Goal: Task Accomplishment & Management: Use online tool/utility

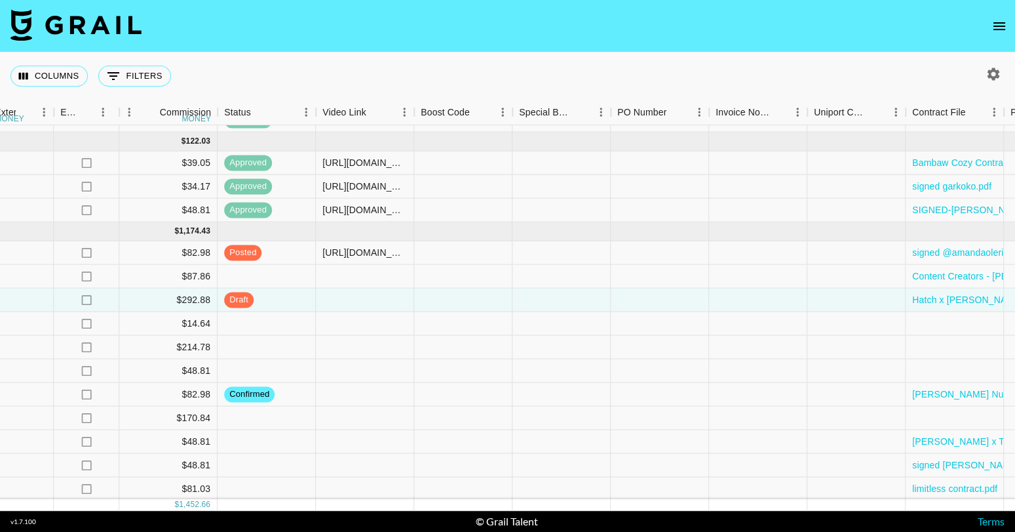
scroll to position [102, 1430]
click at [380, 488] on div at bounding box center [366, 489] width 98 height 24
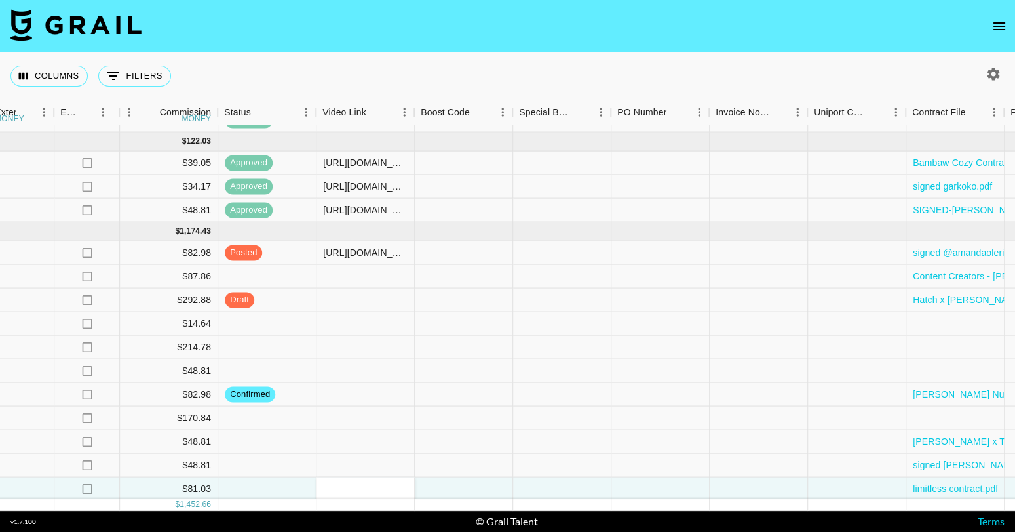
type input "[URL][DOMAIN_NAME]"
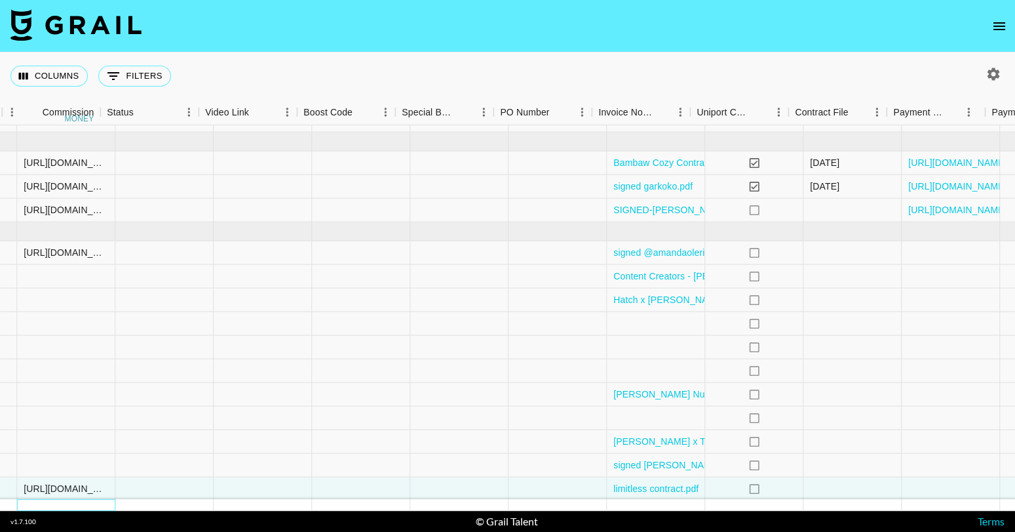
scroll to position [102, 1767]
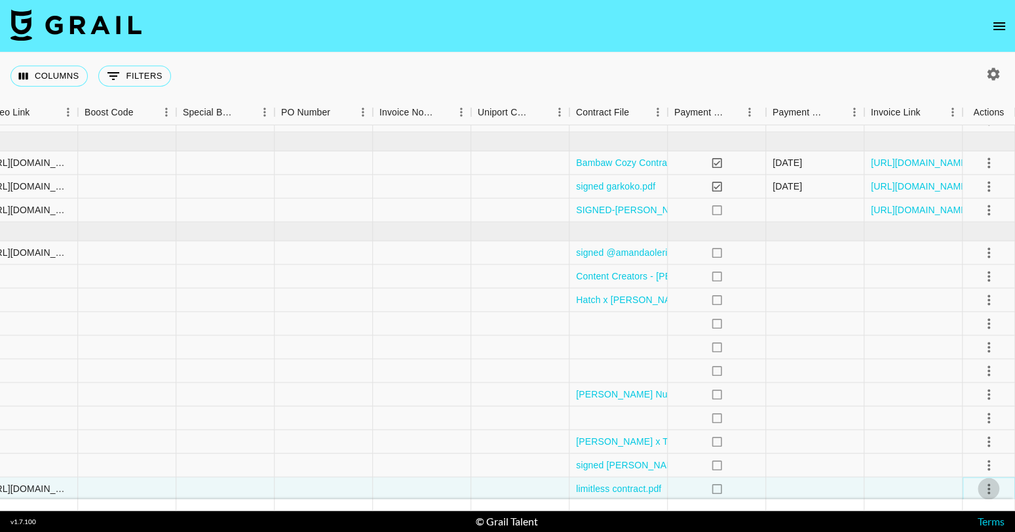
click at [990, 491] on icon "select merge strategy" at bounding box center [989, 488] width 16 height 16
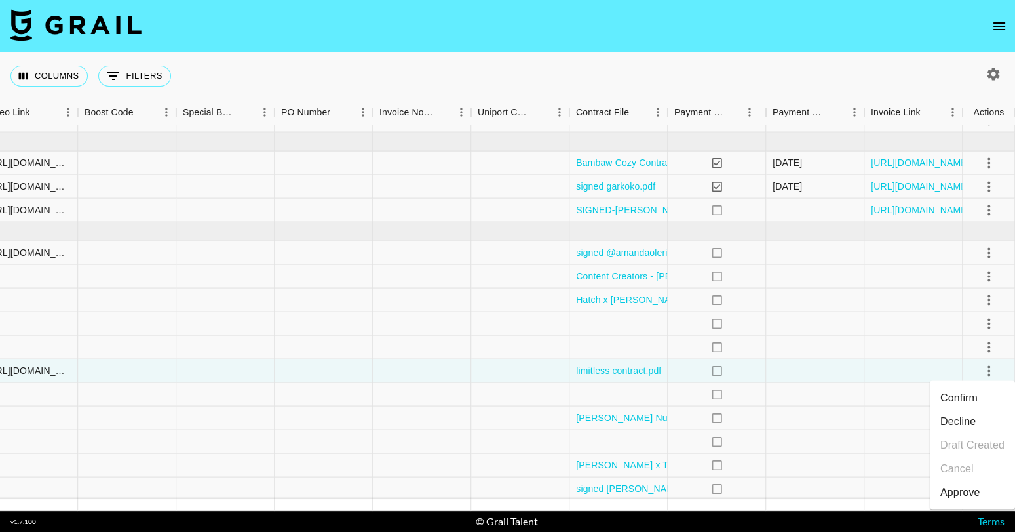
click at [969, 392] on li "Confirm" at bounding box center [972, 398] width 85 height 24
click at [972, 442] on li "Draft Created" at bounding box center [972, 445] width 85 height 24
click at [931, 70] on div "Columns 0 Filters + Booking" at bounding box center [507, 75] width 1015 height 47
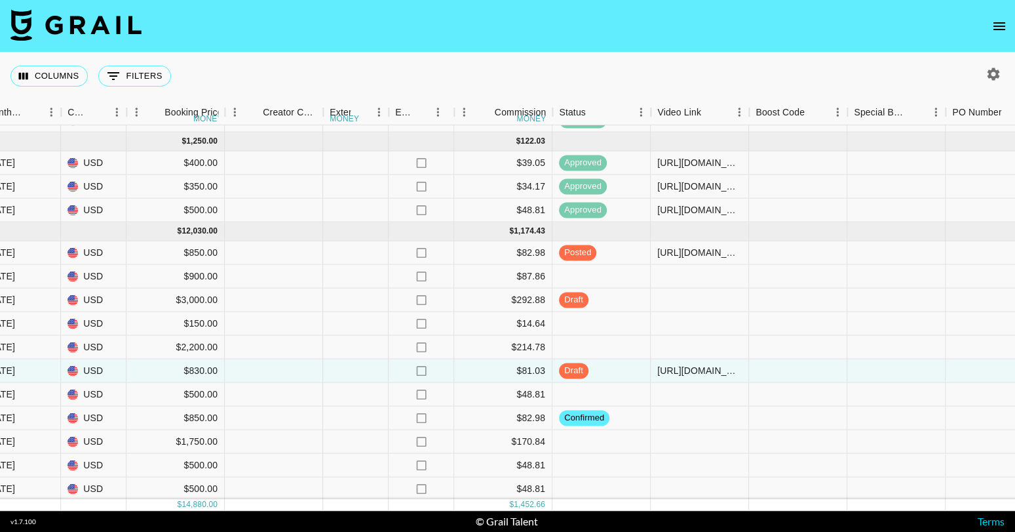
scroll to position [102, 1095]
click at [717, 485] on div at bounding box center [701, 489] width 98 height 24
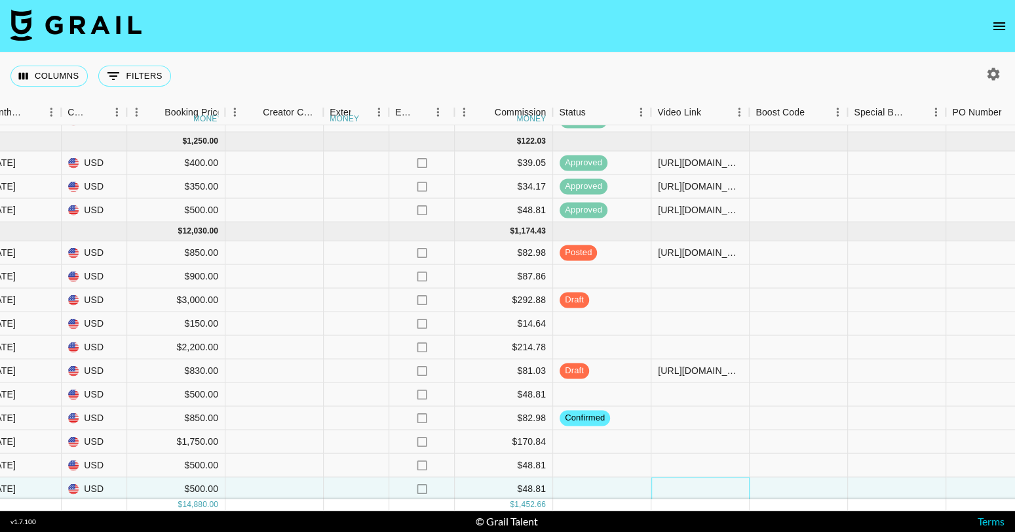
click at [717, 485] on div at bounding box center [701, 489] width 98 height 24
type input "[URL][DOMAIN_NAME]"
click at [654, 78] on div "Columns 0 Filters + Booking" at bounding box center [507, 75] width 1015 height 47
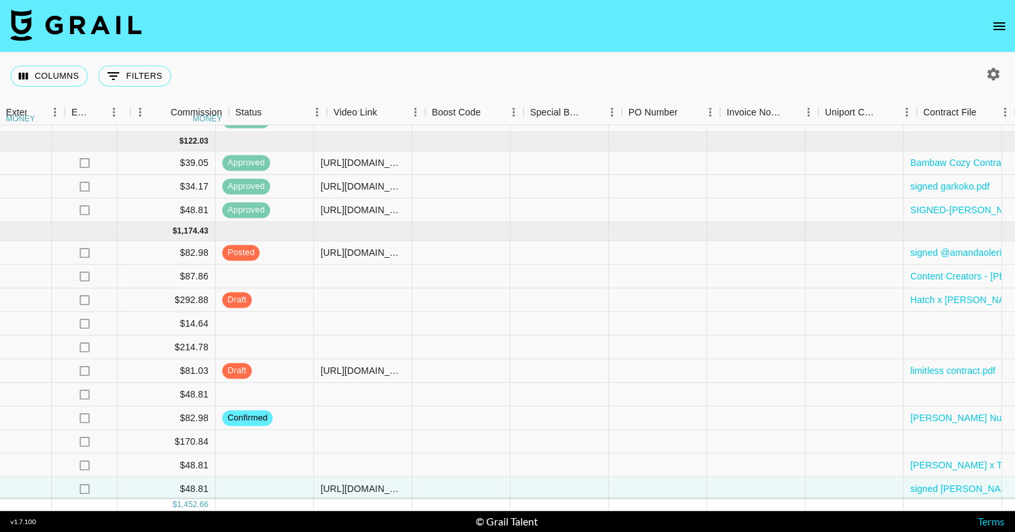
scroll to position [102, 1403]
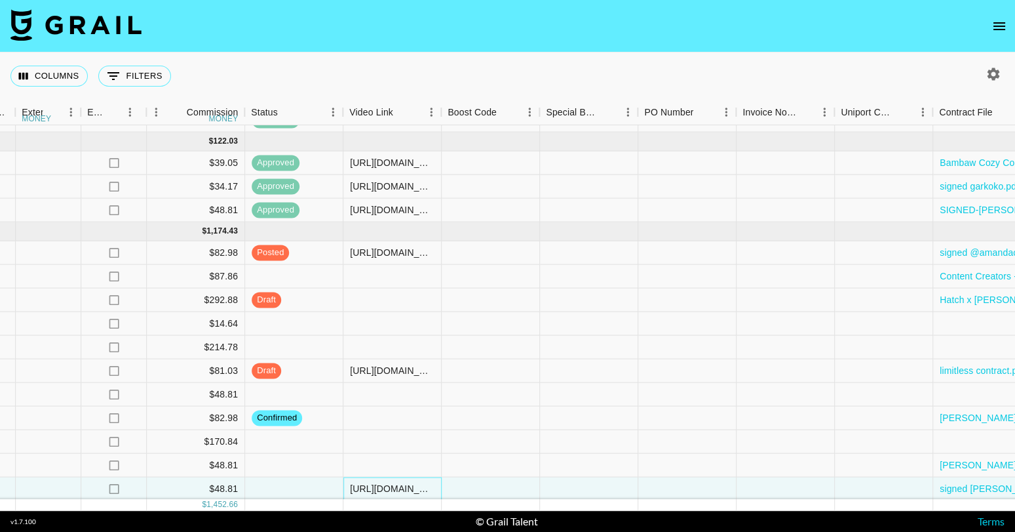
click at [396, 486] on div "[URL][DOMAIN_NAME]" at bounding box center [392, 488] width 85 height 13
click at [412, 488] on div "[URL][DOMAIN_NAME]" at bounding box center [392, 488] width 85 height 13
type input "h"
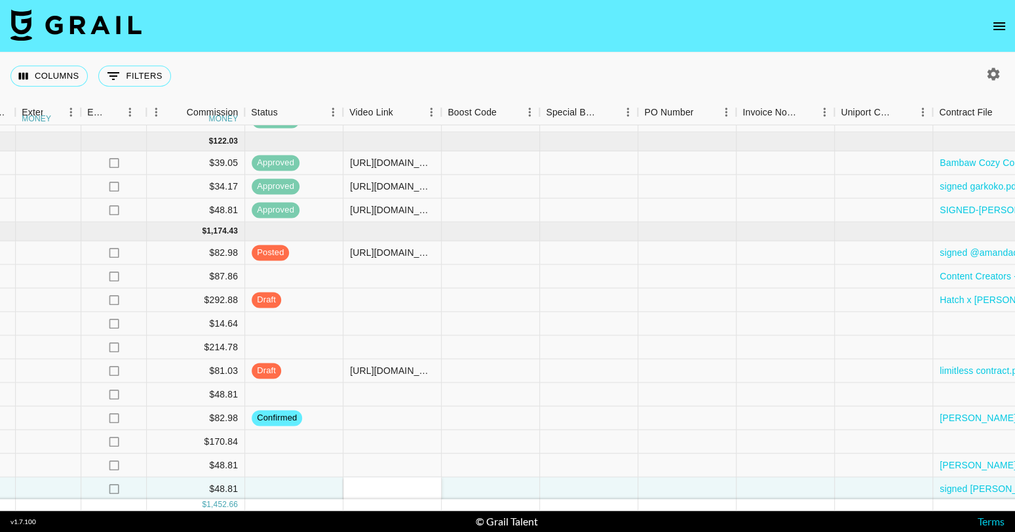
click at [531, 47] on nav at bounding box center [507, 26] width 1015 height 52
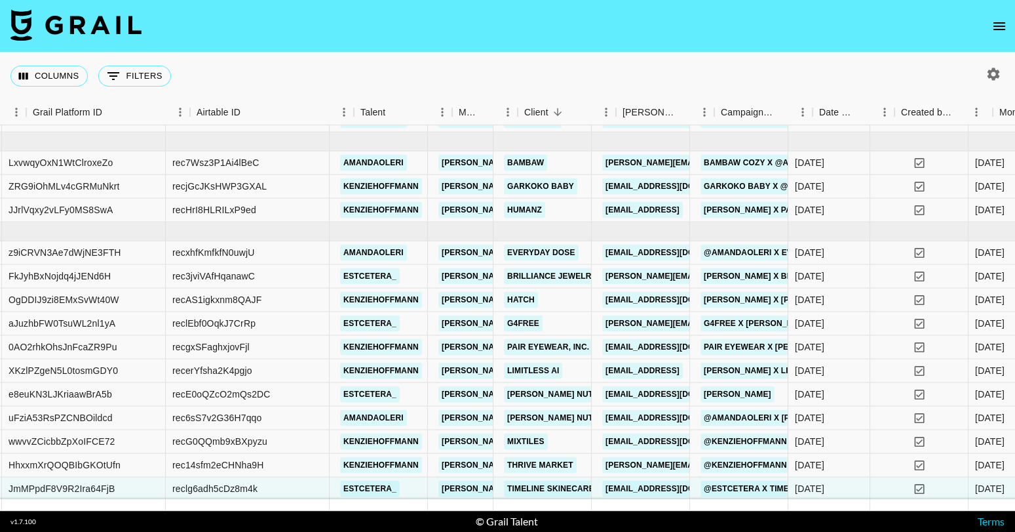
scroll to position [102, 82]
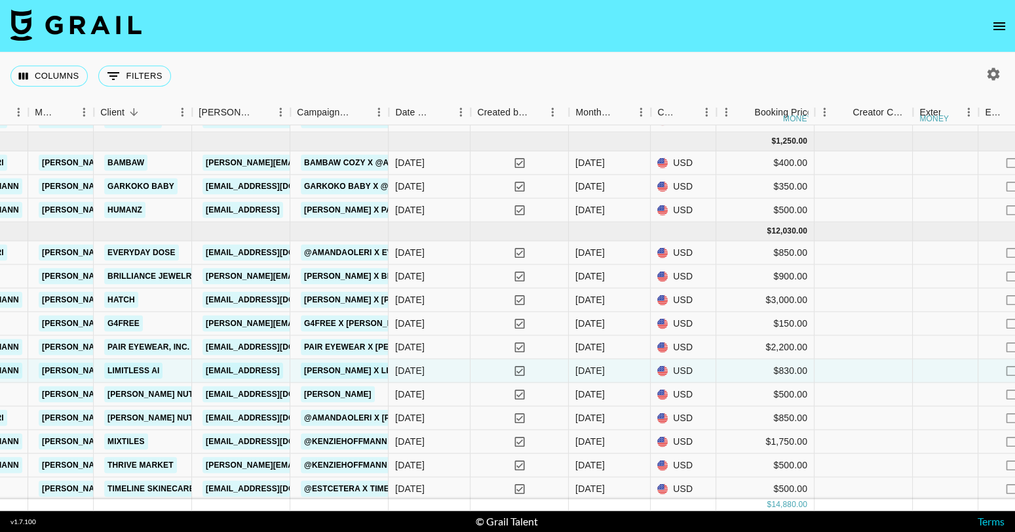
scroll to position [102, 505]
click at [456, 367] on div "[DATE]" at bounding box center [430, 371] width 82 height 24
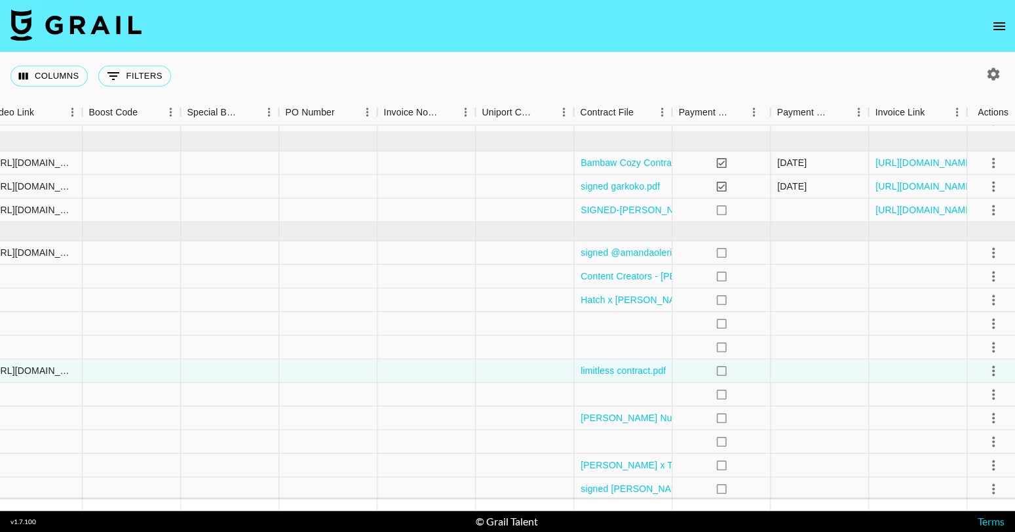
scroll to position [102, 1767]
click at [991, 372] on icon "select merge strategy" at bounding box center [989, 370] width 16 height 16
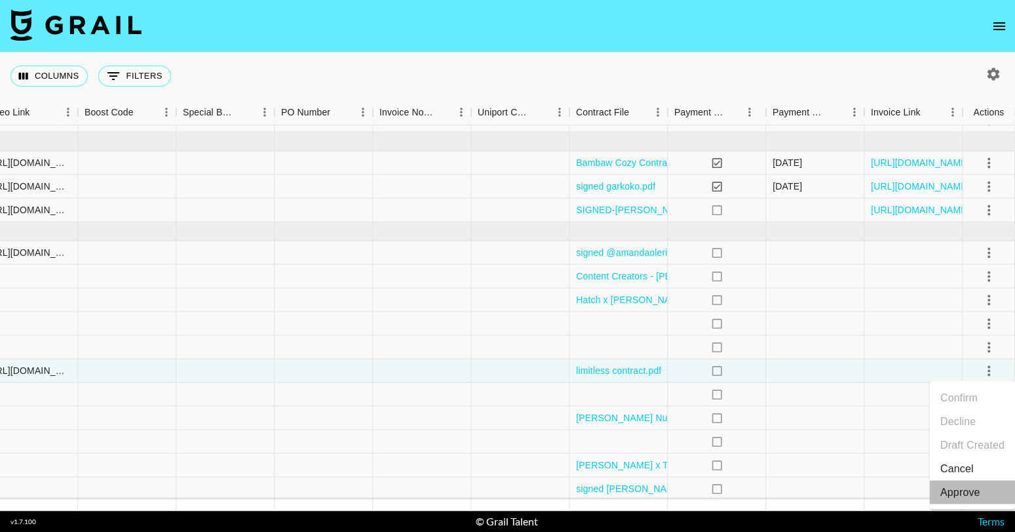
click at [979, 490] on div "Approve" at bounding box center [961, 492] width 40 height 16
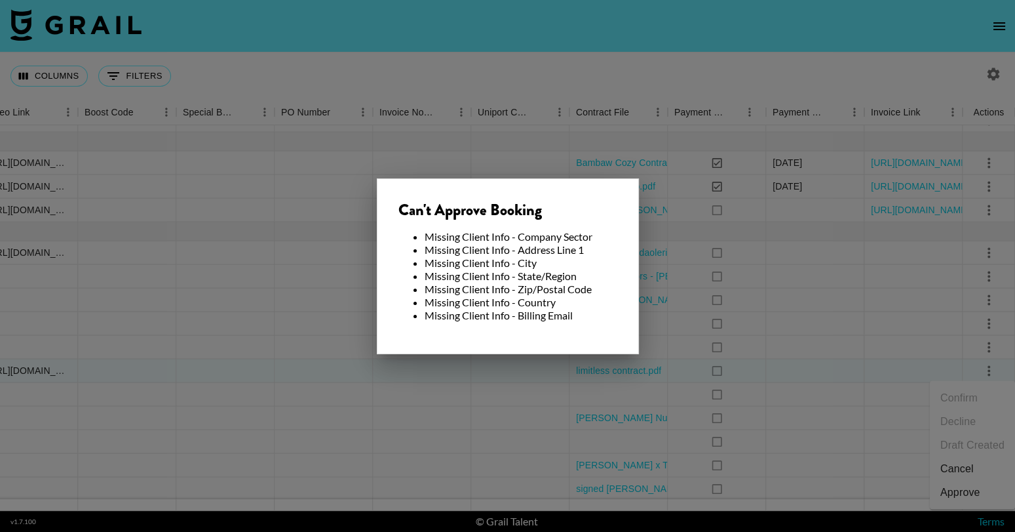
click at [559, 87] on div at bounding box center [507, 266] width 1015 height 532
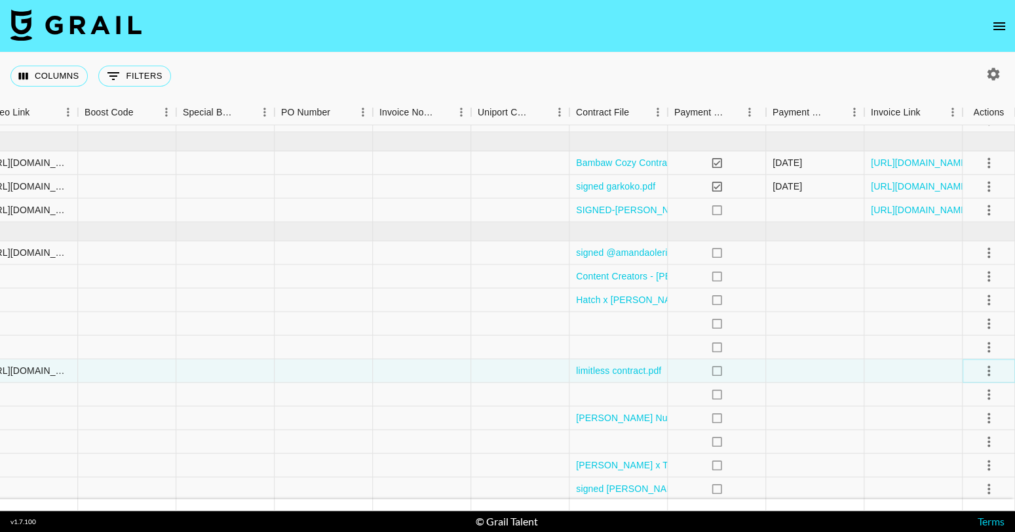
click at [992, 367] on icon "select merge strategy" at bounding box center [989, 370] width 16 height 16
click at [980, 489] on li "Approve" at bounding box center [972, 492] width 85 height 24
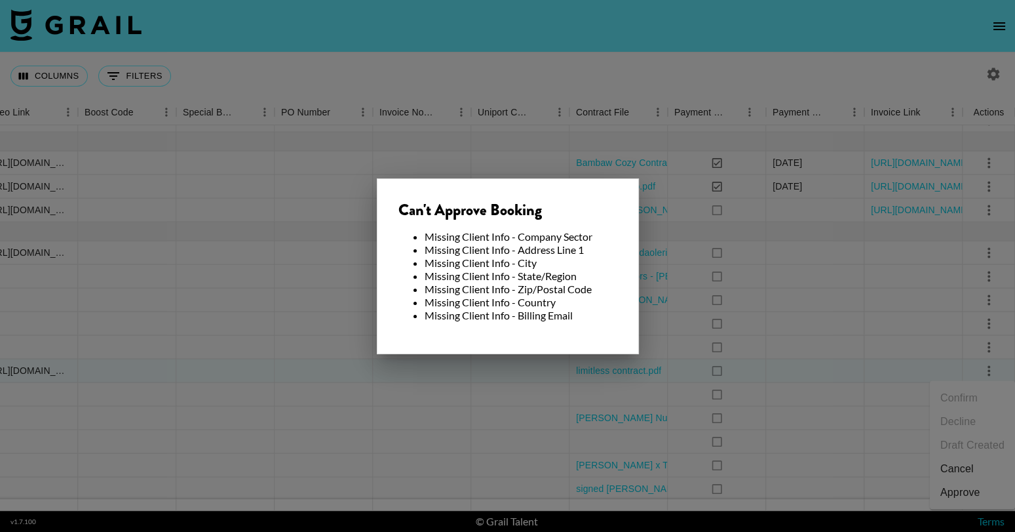
click at [754, 75] on div at bounding box center [507, 266] width 1015 height 532
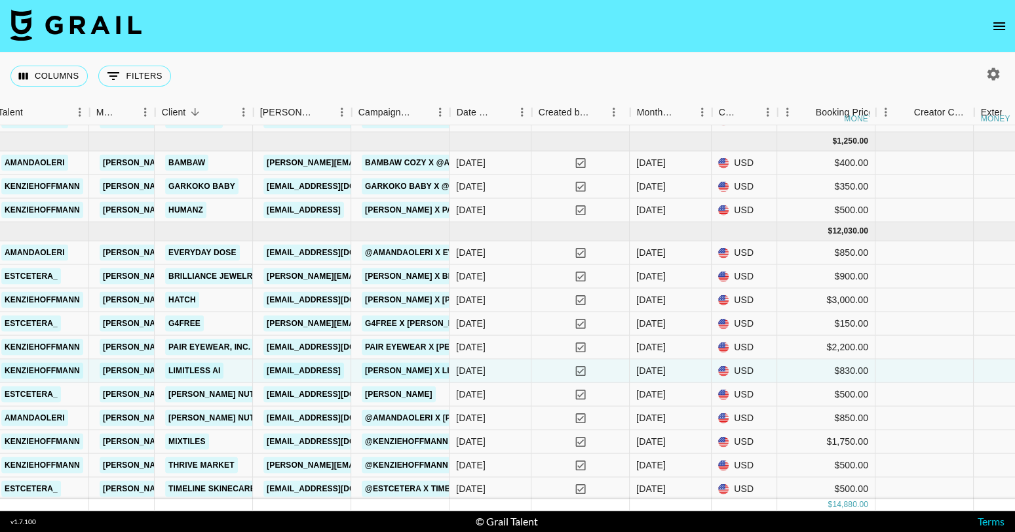
scroll to position [102, 439]
